Goal: Communication & Community: Answer question/provide support

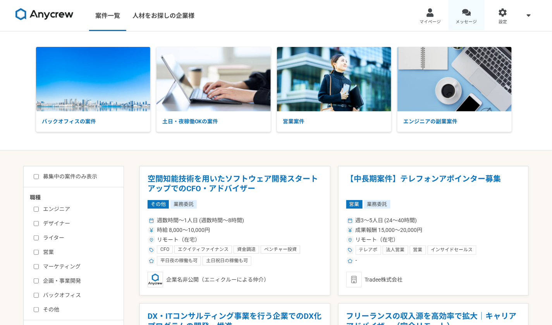
click at [472, 15] on link "メッセージ" at bounding box center [467, 15] width 36 height 31
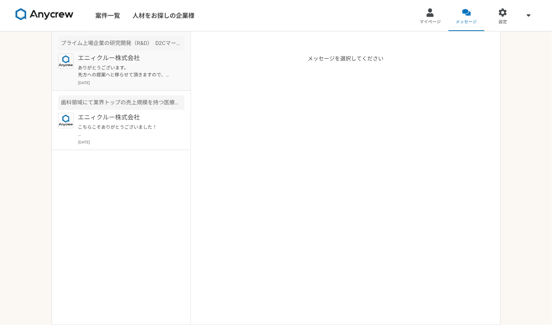
click at [148, 73] on p "ありがとうございます。 先方への提案へと移らせて頂きますので、また週明け頃に進捗をお伝えさせて頂きます！" at bounding box center [126, 71] width 96 height 14
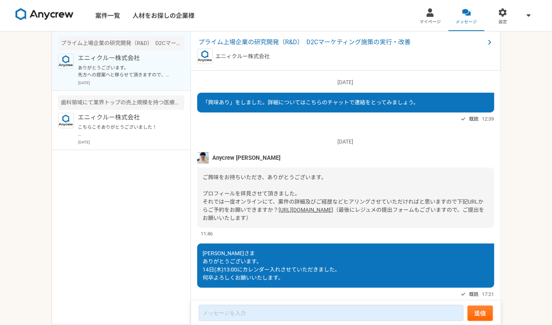
scroll to position [343, 0]
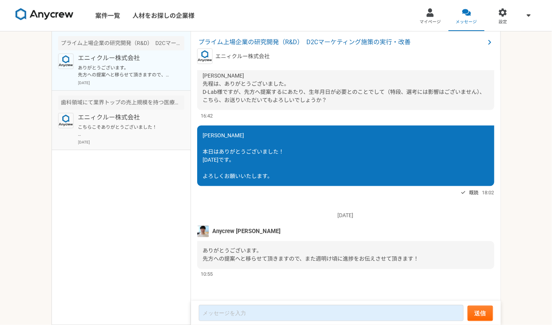
click at [126, 127] on p "こちらこそありがとうございました！ ご連絡お待ちしております。" at bounding box center [126, 131] width 96 height 14
